Goal: Information Seeking & Learning: Check status

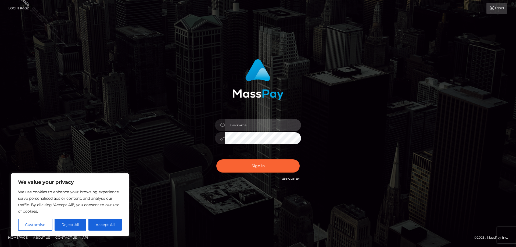
click at [249, 123] on input "text" at bounding box center [263, 125] width 76 height 12
type input "Jose.Silversocial"
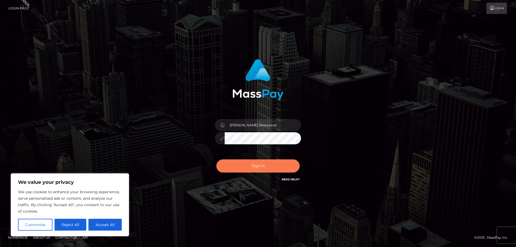
click at [243, 170] on button "Sign in" at bounding box center [257, 165] width 83 height 13
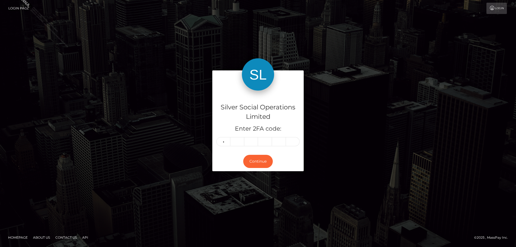
type input "3"
type input "5"
type input "2"
type input "3"
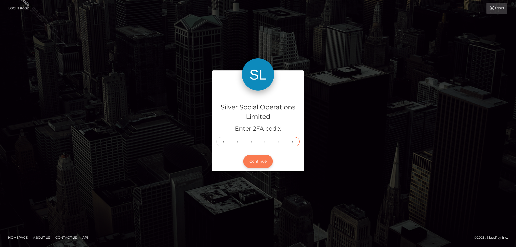
type input "2"
click at [257, 158] on button "Continue" at bounding box center [258, 161] width 30 height 13
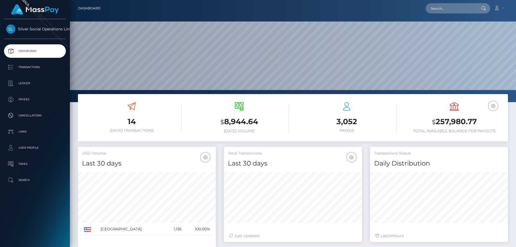
scroll to position [95, 138]
drag, startPoint x: 482, startPoint y: 122, endPoint x: 420, endPoint y: 123, distance: 62.4
click at [420, 123] on h3 "$ 257,980.77" at bounding box center [454, 121] width 99 height 11
copy h3 "$ 257,980.77"
click at [448, 8] on input "text" at bounding box center [451, 8] width 51 height 10
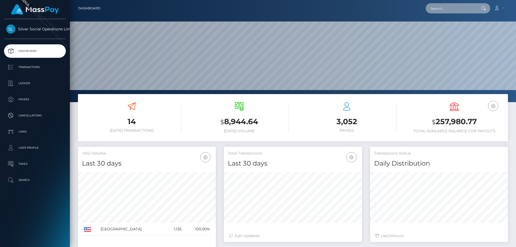
click at [452, 10] on input "text" at bounding box center [451, 8] width 51 height 10
paste input "316072"
click at [455, 7] on input "316072" at bounding box center [451, 8] width 51 height 10
type input "316072"
click at [484, 8] on icon at bounding box center [483, 8] width 5 height 4
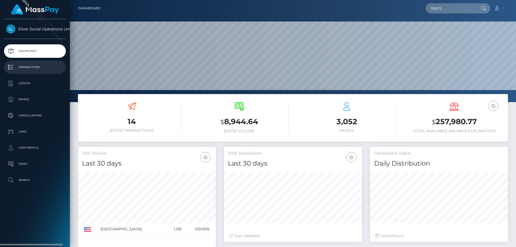
click at [34, 64] on p "Transactions" at bounding box center [35, 67] width 58 height 8
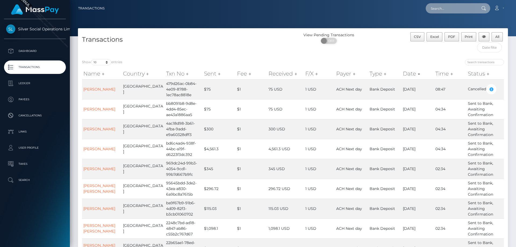
click at [439, 8] on input "text" at bounding box center [451, 8] width 51 height 10
paste input "316072"
click at [433, 8] on input "316072" at bounding box center [451, 8] width 51 height 10
type input "316072"
click at [328, 41] on span "OFF" at bounding box center [330, 41] width 13 height 6
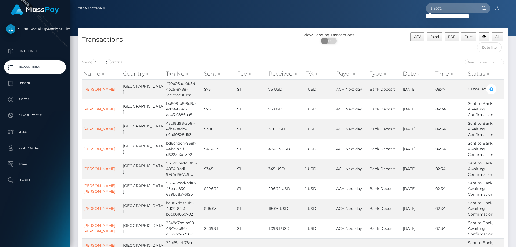
checkbox input "true"
click at [453, 9] on input "316072" at bounding box center [451, 8] width 51 height 10
click at [484, 6] on div at bounding box center [483, 8] width 14 height 10
click at [484, 8] on icon at bounding box center [483, 8] width 5 height 4
click at [479, 63] on input "search" at bounding box center [484, 62] width 39 height 6
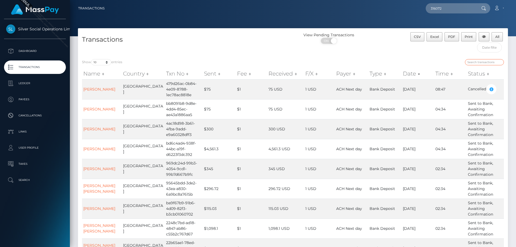
paste input "316072"
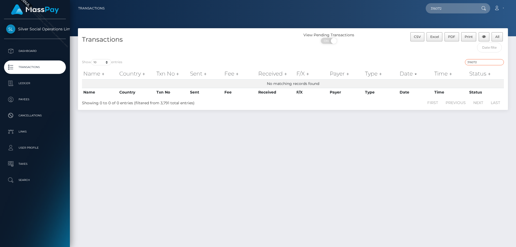
type input "316072"
click at [237, 103] on div "Showing 0 to 0 of 0 entries (filtered from 3,791 total entries)" at bounding box center [167, 102] width 171 height 8
click at [340, 40] on div "ON OFF" at bounding box center [329, 42] width 72 height 9
click at [330, 42] on span at bounding box center [333, 41] width 7 height 6
checkbox input "false"
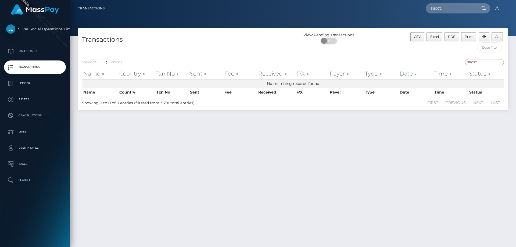
click at [483, 64] on input "316072" at bounding box center [484, 62] width 39 height 6
click at [28, 84] on p "Ledger" at bounding box center [35, 83] width 58 height 8
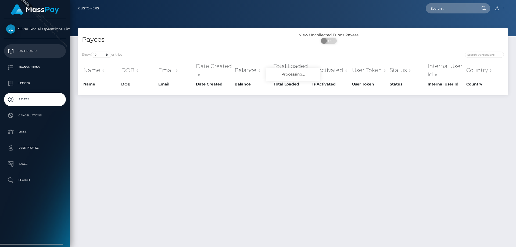
click at [30, 49] on p "Dashboard" at bounding box center [35, 51] width 58 height 8
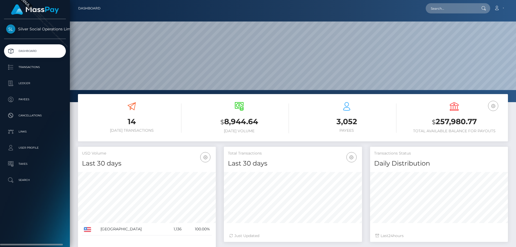
scroll to position [95, 138]
click at [34, 101] on p "Payees" at bounding box center [35, 99] width 58 height 8
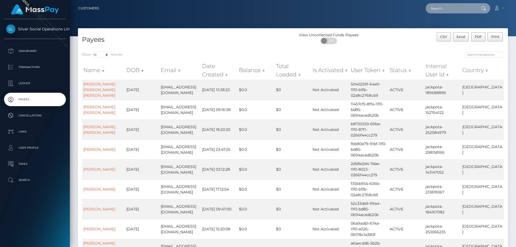
click at [448, 12] on input "text" at bounding box center [451, 8] width 51 height 10
paste input "204467421"
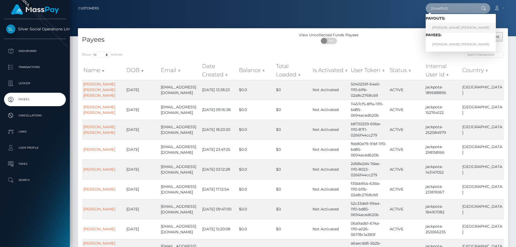
type input "204467421"
click at [444, 26] on link "REBECCA JUNE BERROTH" at bounding box center [461, 28] width 70 height 10
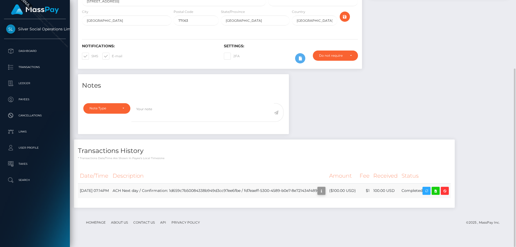
scroll to position [65, 138]
click at [325, 194] on icon "button" at bounding box center [321, 191] width 6 height 7
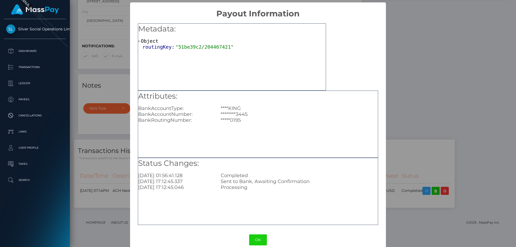
scroll to position [9, 0]
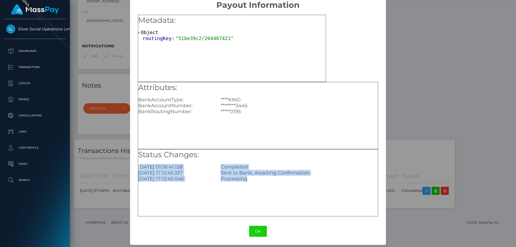
drag, startPoint x: 246, startPoint y: 180, endPoint x: 185, endPoint y: 154, distance: 66.6
click at [157, 159] on div "Status Changes: [DATE] 01:56:41.128 Completed [DATE] 17:12:45.337 Sent to Bank,…" at bounding box center [258, 165] width 240 height 33
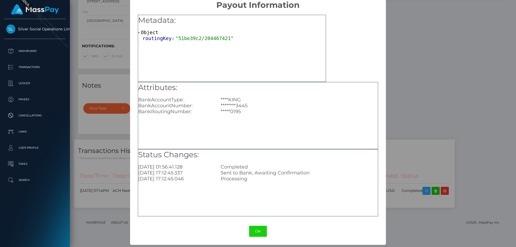
click at [501, 115] on div "× Payout Information Metadata: Object routingKey: "51be39c2/204467421" Attribut…" at bounding box center [258, 123] width 516 height 247
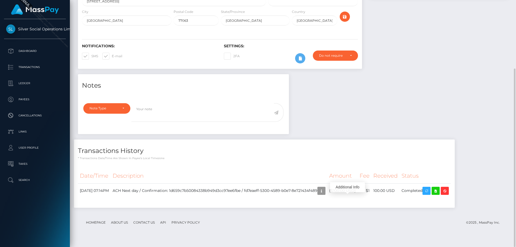
scroll to position [65, 138]
drag, startPoint x: 76, startPoint y: 197, endPoint x: 239, endPoint y: 197, distance: 163.2
click at [239, 197] on div "Date/Time Description Amount Fee Received Status" at bounding box center [264, 186] width 381 height 43
click at [239, 205] on div "Date/Time Description Amount Fee Received Status" at bounding box center [264, 187] width 373 height 36
click at [325, 194] on icon "button" at bounding box center [321, 191] width 6 height 7
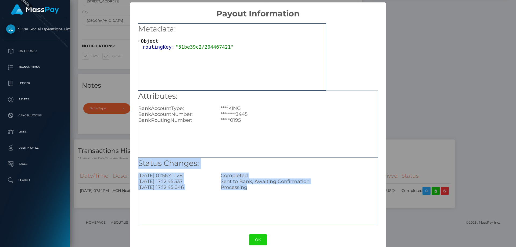
drag, startPoint x: 254, startPoint y: 188, endPoint x: 135, endPoint y: 160, distance: 121.8
click at [135, 160] on div "Metadata: Object routingKey: "51be39c2/204467421" Attributes: BankAccountType: …" at bounding box center [258, 123] width 256 height 208
copy div "Status Changes: [DATE] 01:56:41.128 Completed [DATE] 17:12:45.337 Sent to Bank,…"
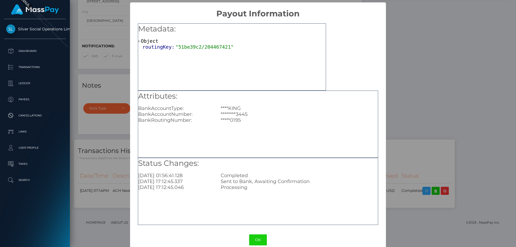
click at [434, 117] on div "× Payout Information Metadata: Object routingKey: "51be39c2/204467421" Attribut…" at bounding box center [258, 123] width 516 height 247
